Goal: Task Accomplishment & Management: Use online tool/utility

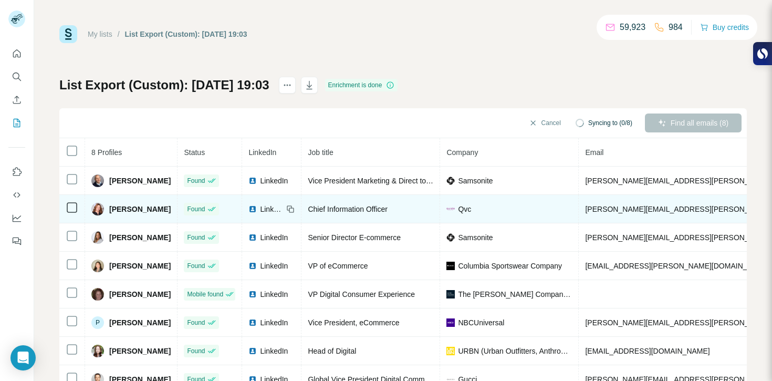
scroll to position [38, 0]
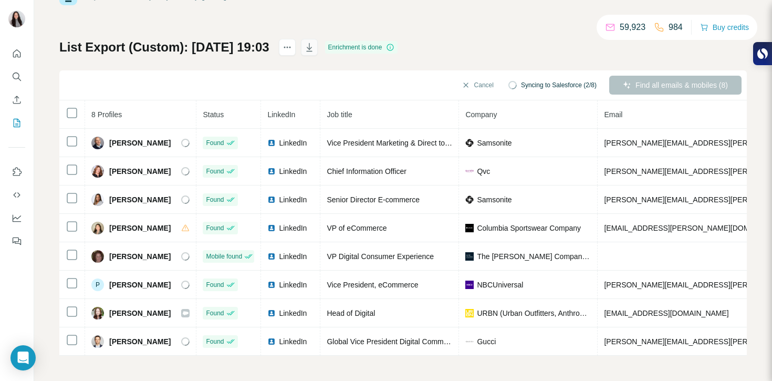
click at [314, 52] on icon "button" at bounding box center [309, 47] width 11 height 11
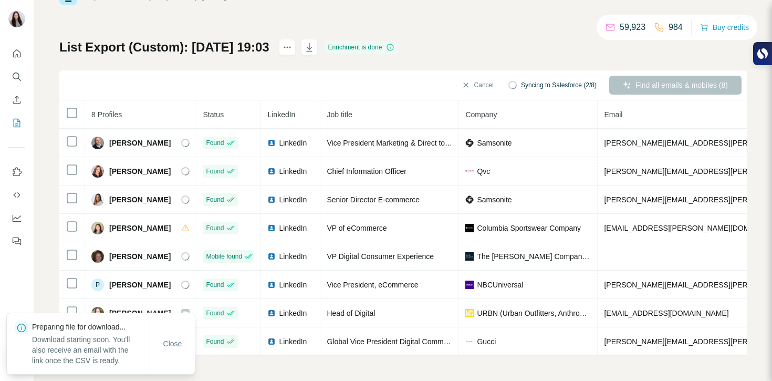
click at [277, 67] on div "List Export (Custom): [DATE] 19:03 Enrichment is done Cancel Syncing to Salesfo…" at bounding box center [402, 197] width 687 height 317
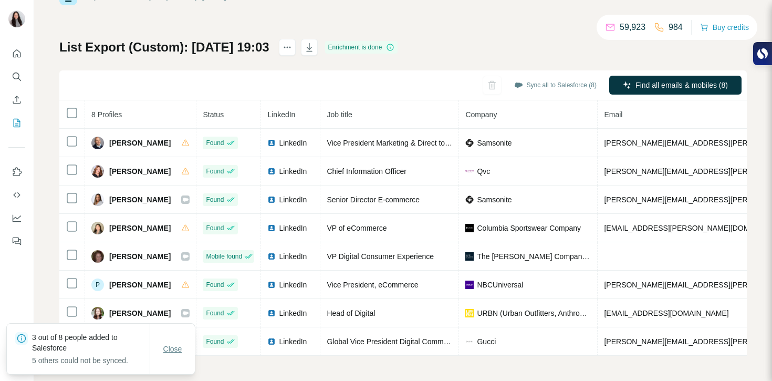
click at [179, 354] on button "Close" at bounding box center [173, 348] width 34 height 19
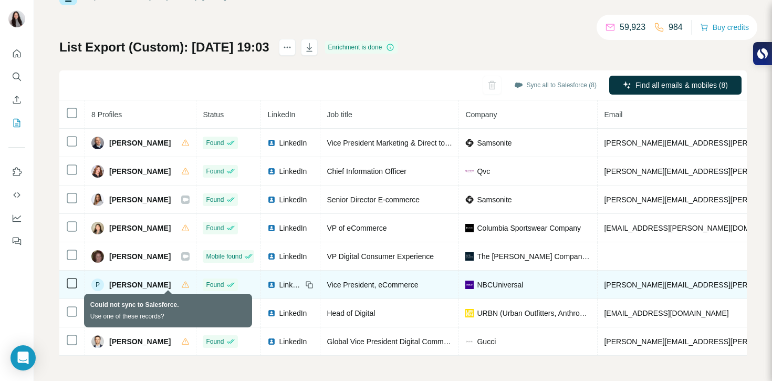
click at [185, 283] on icon at bounding box center [185, 283] width 1 height 3
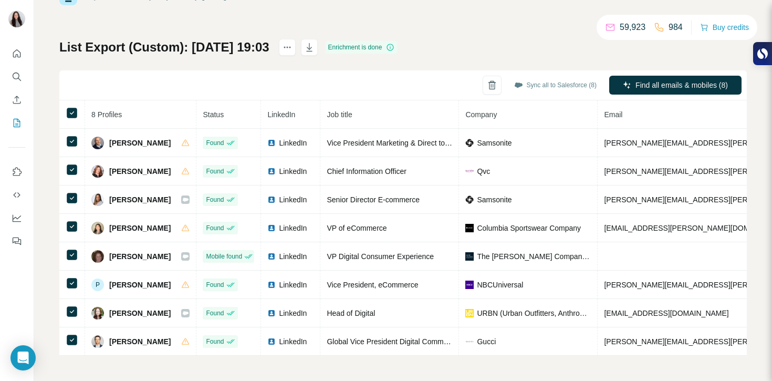
click at [301, 78] on div "Sync all to Salesforce (8) Find all emails & mobiles (8)" at bounding box center [402, 85] width 687 height 30
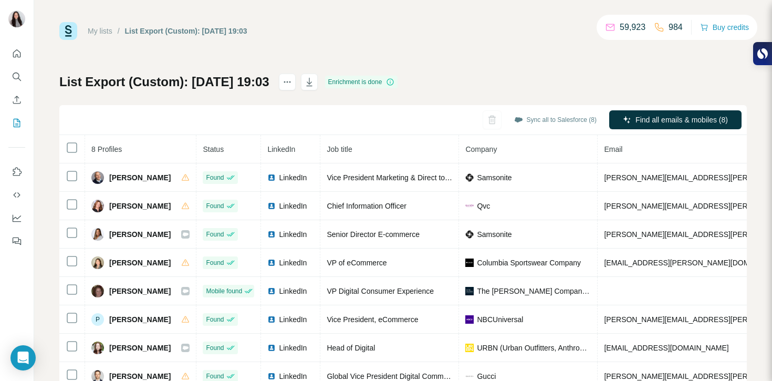
scroll to position [0, 0]
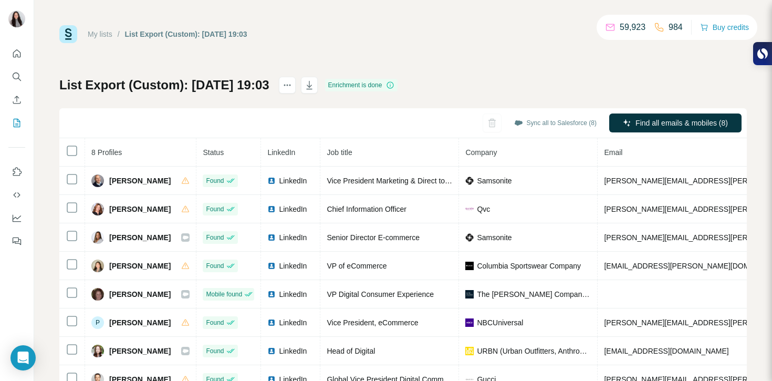
click at [257, 119] on div "Sync all to Salesforce (8) Find all emails & mobiles (8)" at bounding box center [402, 123] width 687 height 30
click at [292, 87] on icon "actions" at bounding box center [287, 85] width 11 height 11
click at [236, 111] on div "Sync all to Salesforce (8) Find all emails & mobiles (8)" at bounding box center [402, 123] width 687 height 30
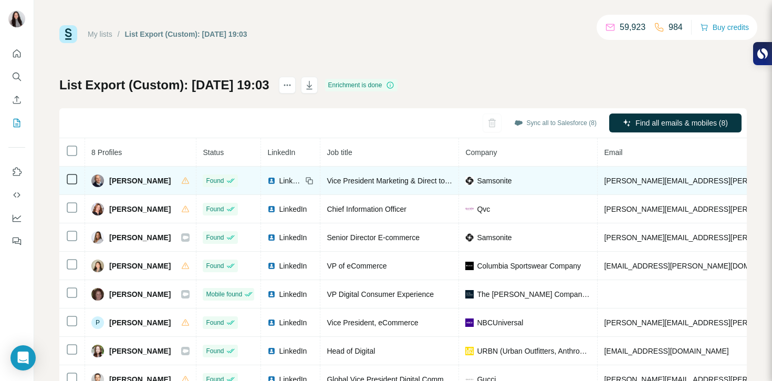
scroll to position [38, 0]
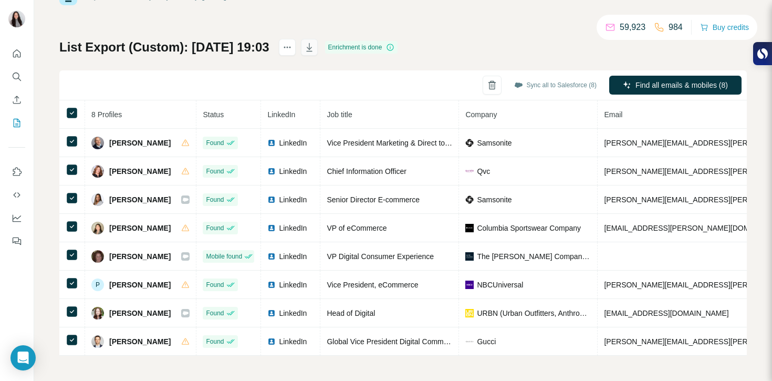
click at [314, 48] on icon "button" at bounding box center [309, 47] width 11 height 11
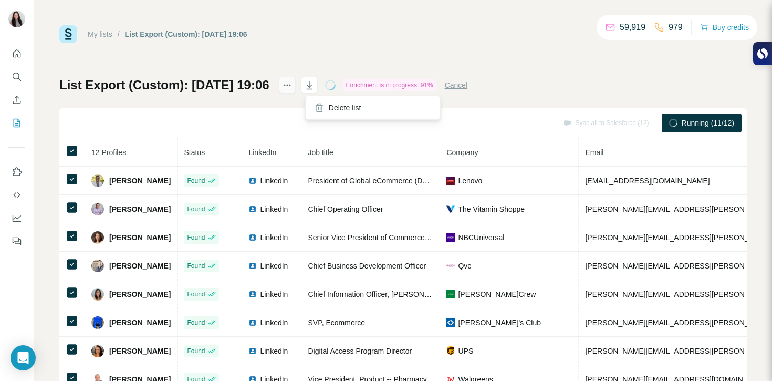
click at [292, 89] on icon "actions" at bounding box center [287, 85] width 11 height 11
click at [326, 64] on div "My lists / List Export (Custom): [DATE] 19:06 59,919 979 Buy credits List Expor…" at bounding box center [402, 220] width 687 height 390
click at [318, 89] on button "button" at bounding box center [309, 85] width 17 height 17
